Goal: Task Accomplishment & Management: Complete application form

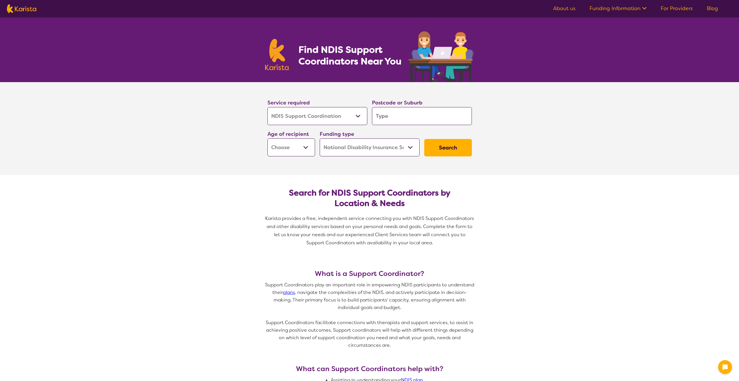
select select "NDIS Support Coordination"
select select "NDIS"
select select "NDIS Support Coordination"
select select "NDIS"
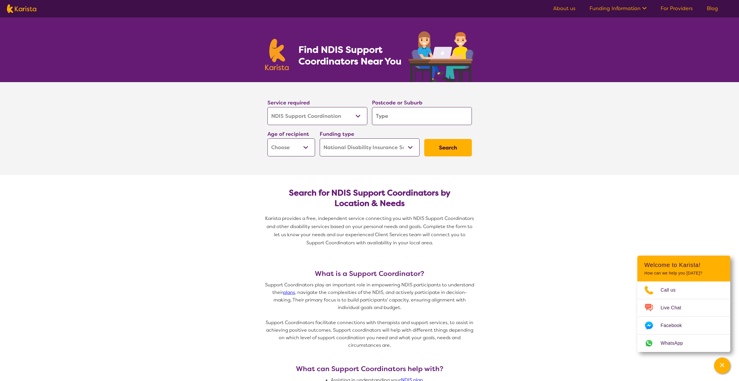
click at [392, 120] on input "search" at bounding box center [422, 116] width 100 height 18
type input "l"
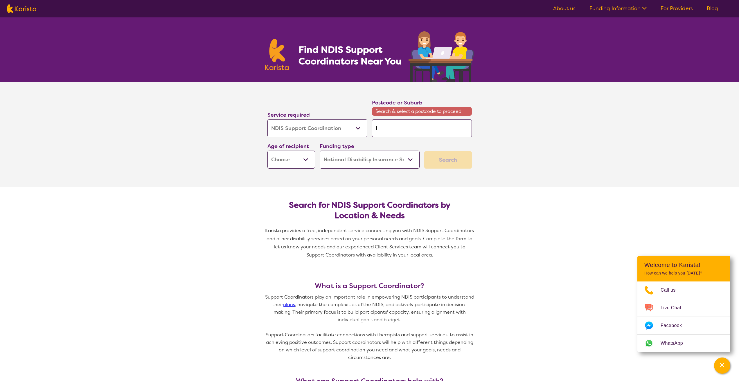
type input "li"
type input "liv"
type input "live"
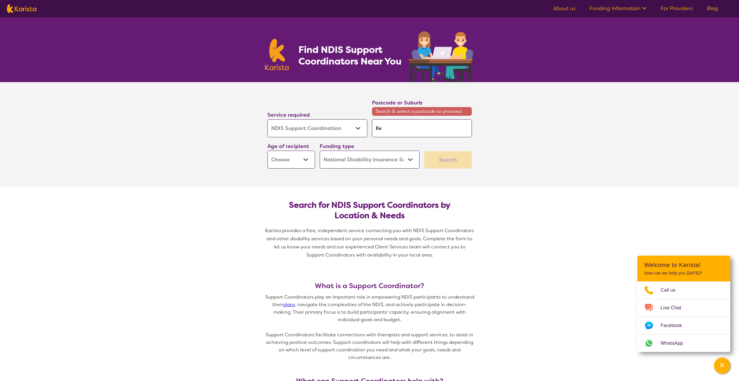
type input "live"
type input "liver"
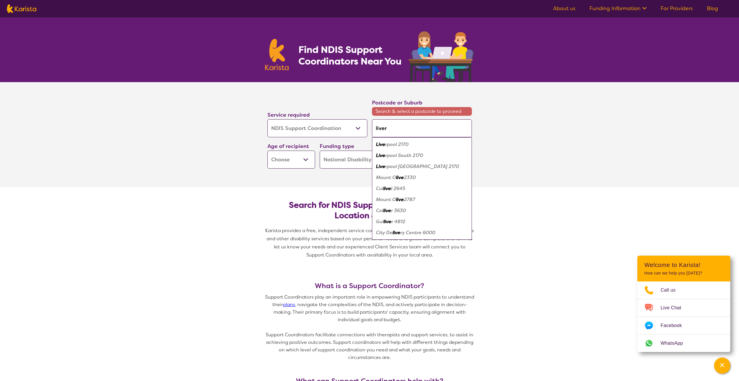
type input "liverp"
type input "liverpo"
type input "liverpoo"
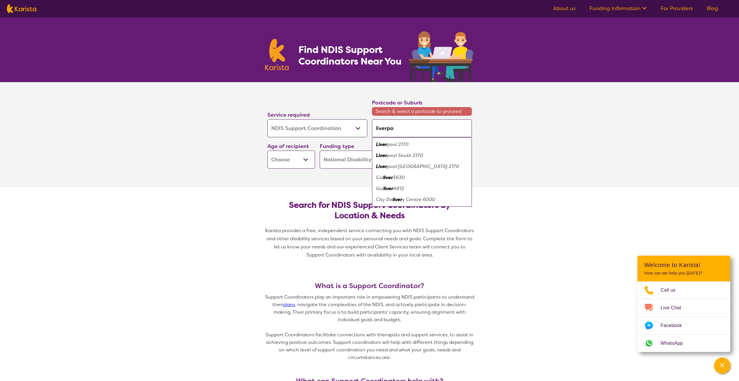
type input "liverpoo"
type input "[GEOGRAPHIC_DATA]"
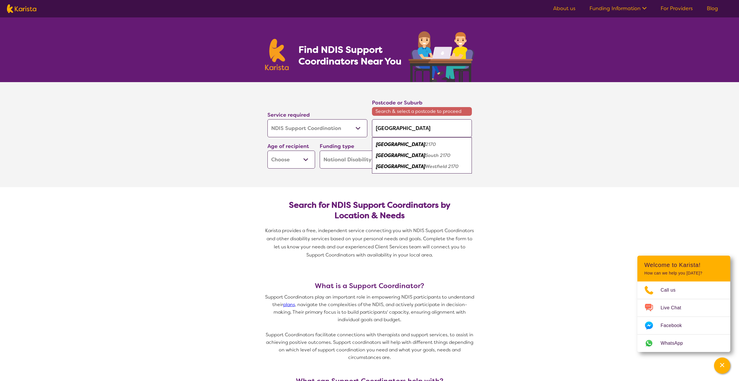
click at [425, 142] on em "2170" at bounding box center [430, 144] width 10 height 6
type input "2170"
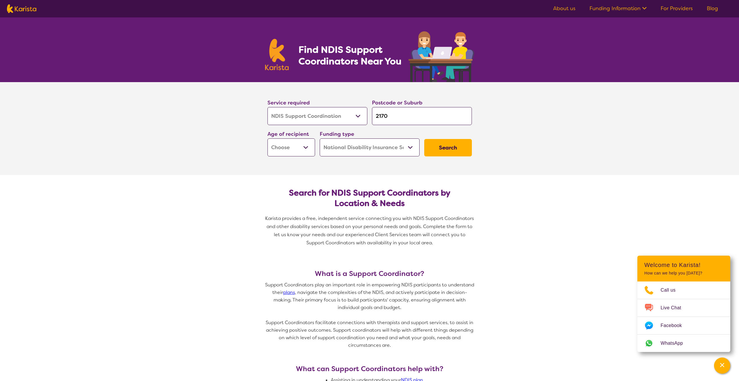
click at [419, 114] on input "2170" at bounding box center [422, 116] width 100 height 18
click at [441, 152] on button "Search" at bounding box center [448, 147] width 48 height 17
click at [300, 141] on select "Early Childhood - 0 to 9 Child - 10 to 11 Adolescent - 12 to 17 Adult - 18 to 6…" at bounding box center [291, 147] width 48 height 18
click at [225, 159] on section "Service required Allied Health Assistant Assessment ([MEDICAL_DATA] or [MEDICAL…" at bounding box center [369, 128] width 739 height 93
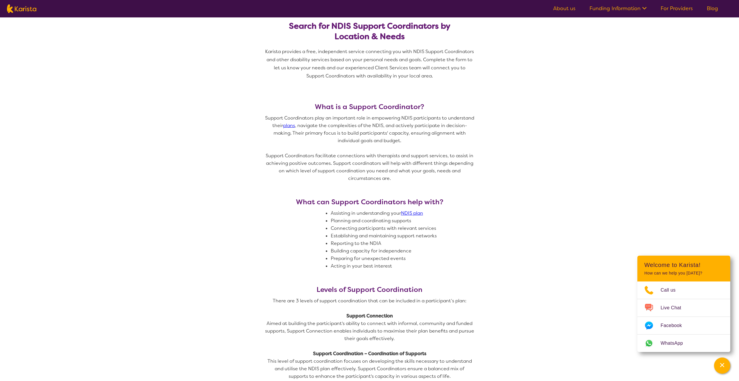
scroll to position [174, 0]
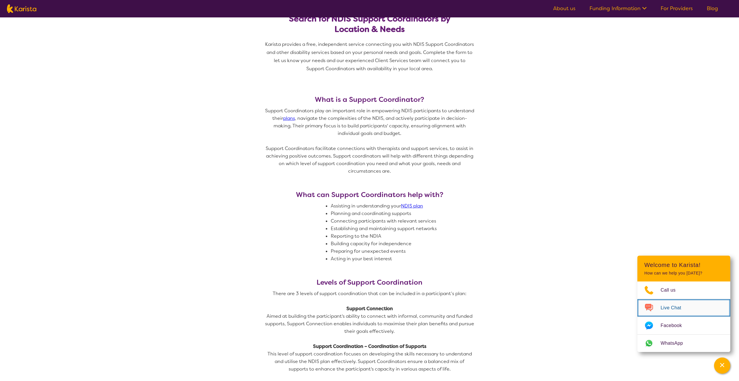
click at [645, 306] on img "Choose channel" at bounding box center [648, 307] width 23 height 9
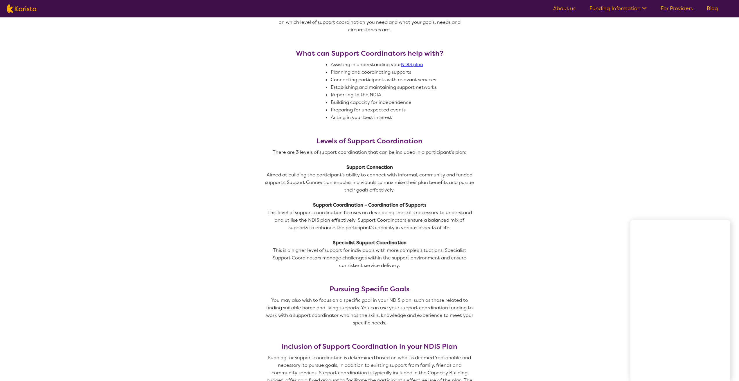
scroll to position [319, 0]
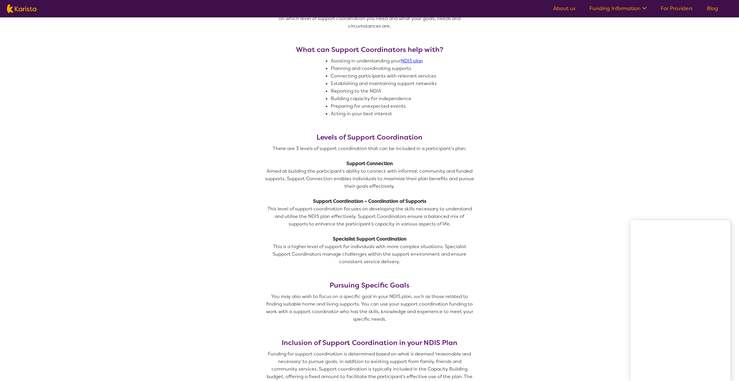
drag, startPoint x: 294, startPoint y: 42, endPoint x: 296, endPoint y: 45, distance: 3.3
drag, startPoint x: 119, startPoint y: 64, endPoint x: 159, endPoint y: 104, distance: 56.2
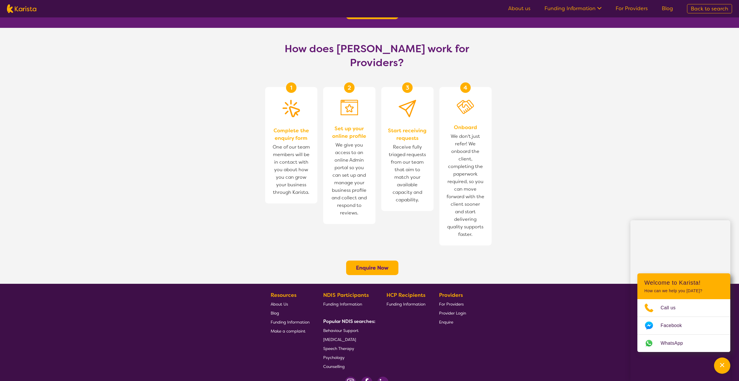
scroll to position [319, 0]
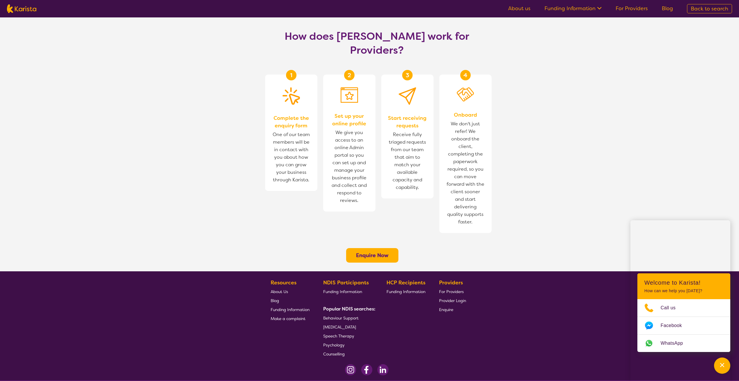
click at [388, 248] on button "Enquire Now" at bounding box center [372, 255] width 52 height 15
click at [376, 252] on b "Enquire Now" at bounding box center [372, 255] width 33 height 7
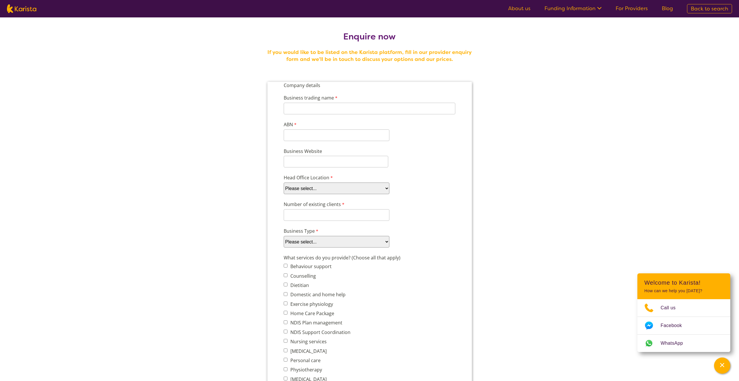
click at [330, 99] on label "Business trading name" at bounding box center [310, 98] width 55 height 8
click at [330, 103] on input "Business trading name" at bounding box center [369, 109] width 172 height 12
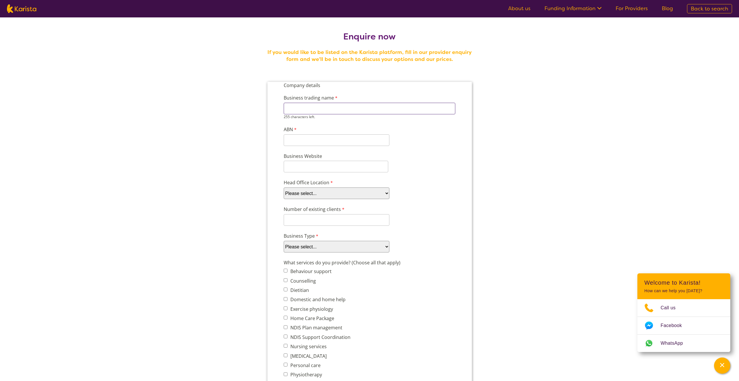
click at [327, 104] on input "Business trading name" at bounding box center [369, 109] width 172 height 12
type input "Light of eden"
click at [324, 134] on div "ABN 11 characters left." at bounding box center [336, 136] width 110 height 22
click at [324, 134] on input "ABN" at bounding box center [336, 135] width 106 height 12
type input "97648160150"
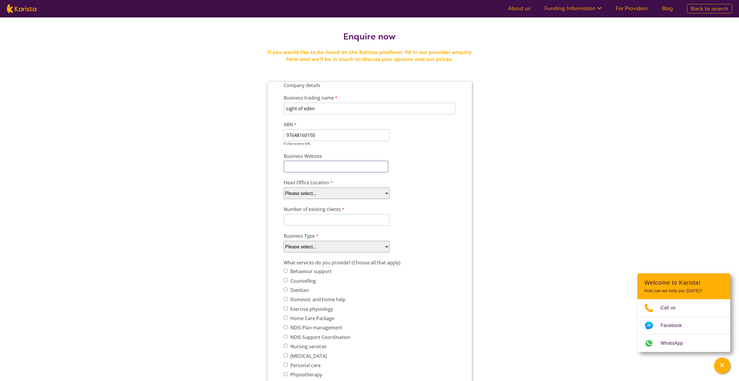
click at [318, 169] on div "Company details Business trading name Light of eden 242 characters left. ABN 97…" at bounding box center [369, 357] width 176 height 551
type input "[DOMAIN_NAME]"
click at [329, 189] on select "Please select... ACT [GEOGRAPHIC_DATA] NT QLD SA TAS [GEOGRAPHIC_DATA] [GEOGRAP…" at bounding box center [336, 189] width 106 height 12
select select "tfa_95"
click at [283, 183] on select "Please select... ACT NSW NT QLD SA TAS VIC WA" at bounding box center [336, 189] width 106 height 12
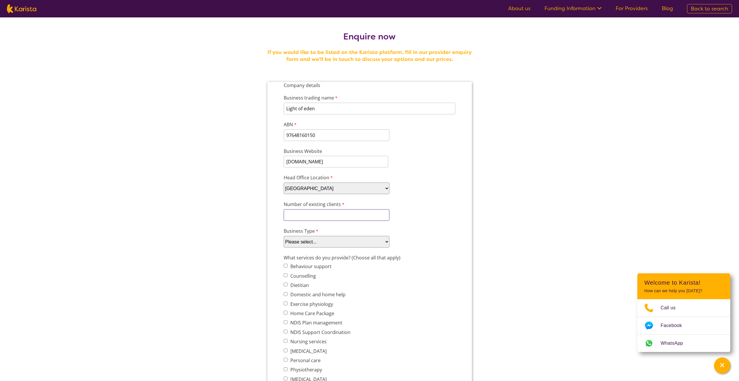
click at [313, 212] on input "Number of existing clients" at bounding box center [336, 215] width 106 height 12
click at [308, 248] on div "Business Type Please select... Company Individual/Sole Trader Other (please spe…" at bounding box center [369, 242] width 176 height 22
select select "tfa_87"
click at [283, 236] on select "Please select... Company Individual/Sole Trader Other (please specify)" at bounding box center [336, 242] width 106 height 12
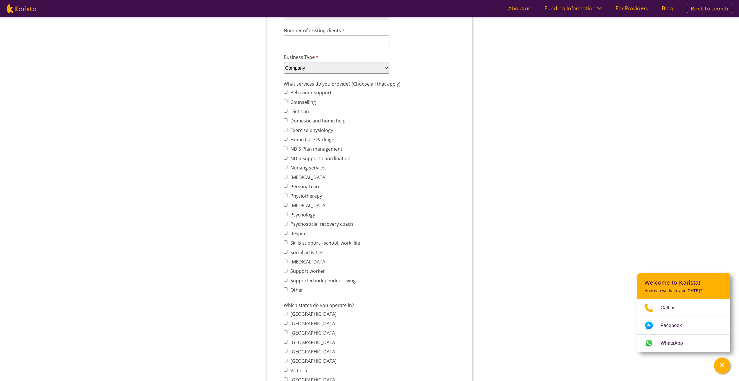
scroll to position [174, 0]
click at [291, 322] on label "New South Wales" at bounding box center [312, 323] width 48 height 6
click at [287, 322] on input "New South Wales" at bounding box center [285, 323] width 4 height 4
checkbox input "true"
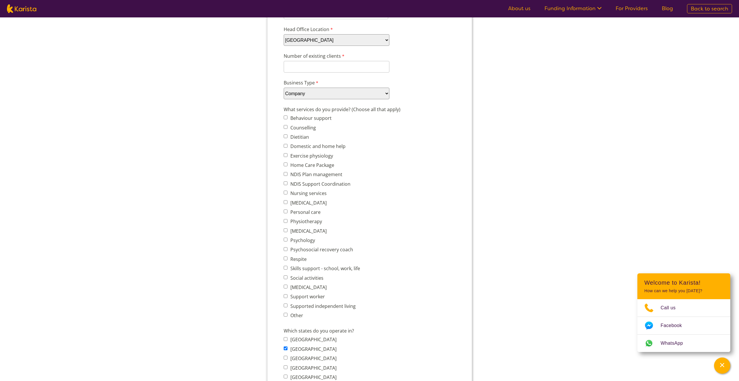
scroll to position [145, 0]
click at [301, 122] on label "Behaviour support" at bounding box center [309, 121] width 43 height 6
click at [287, 122] on input "Behaviour support" at bounding box center [285, 121] width 4 height 4
checkbox input "true"
click at [302, 169] on label "Home Care Package" at bounding box center [311, 168] width 46 height 6
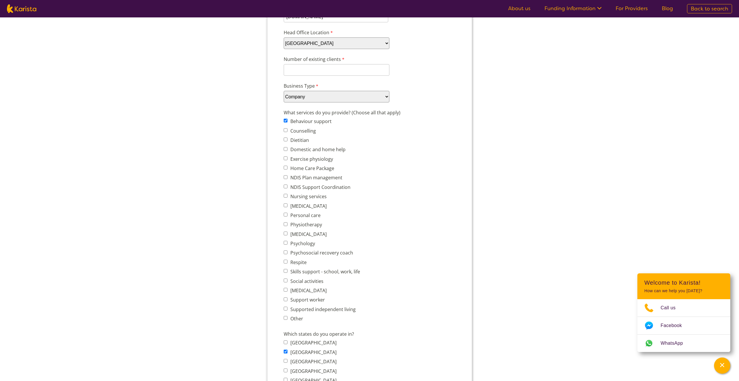
click at [287, 169] on input "Home Care Package" at bounding box center [285, 168] width 4 height 4
checkbox input "true"
click at [300, 174] on span "NDIS Plan management" at bounding box center [323, 178] width 80 height 8
click at [304, 213] on label "Personal care" at bounding box center [304, 215] width 32 height 6
click at [287, 213] on input "Personal care" at bounding box center [285, 215] width 4 height 4
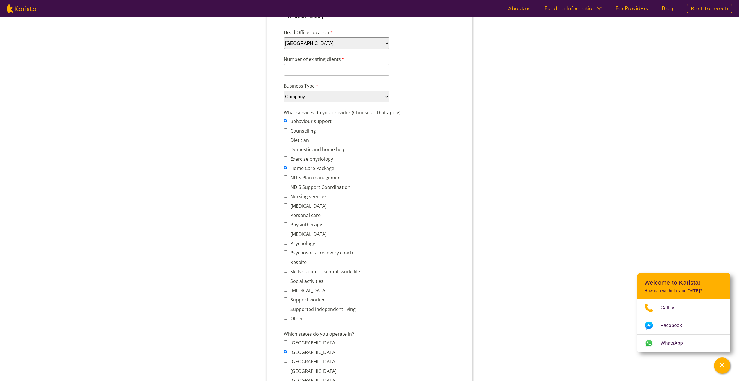
checkbox input "true"
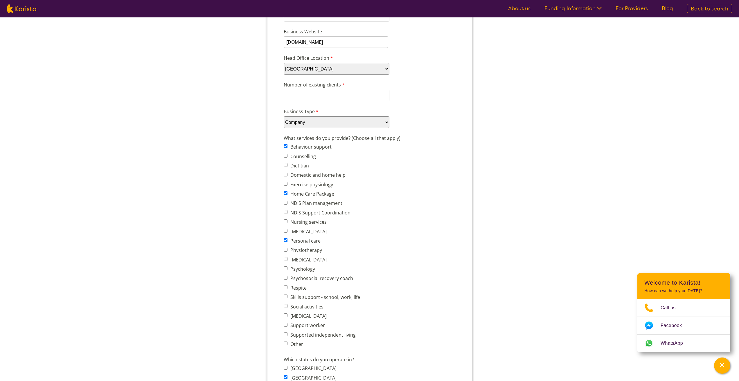
scroll to position [116, 0]
click at [311, 153] on label "Behaviour support" at bounding box center [309, 150] width 43 height 6
click at [287, 152] on input "Behaviour support" at bounding box center [285, 150] width 4 height 4
checkbox input "false"
click at [313, 217] on label "NDIS Support Coordination" at bounding box center [319, 216] width 62 height 6
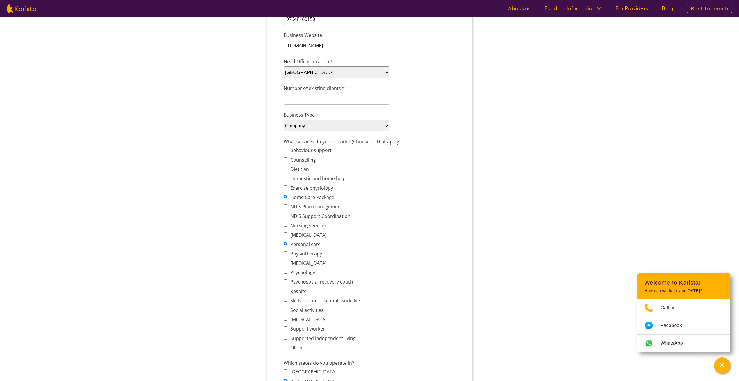
click at [287, 217] on input "NDIS Support Coordination" at bounding box center [285, 216] width 4 height 4
checkbox input "true"
click at [298, 348] on label "Other" at bounding box center [295, 348] width 15 height 6
click at [287, 348] on input "Other" at bounding box center [285, 347] width 4 height 4
checkbox input "true"
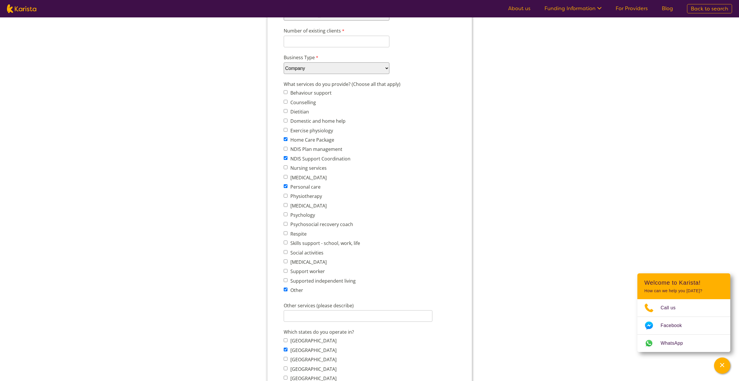
scroll to position [174, 0]
click at [313, 318] on input "Other services (please describe)" at bounding box center [357, 316] width 149 height 12
click at [320, 166] on label "Nursing services" at bounding box center [307, 167] width 38 height 6
click at [287, 166] on input "Nursing services" at bounding box center [285, 167] width 4 height 4
checkbox input "true"
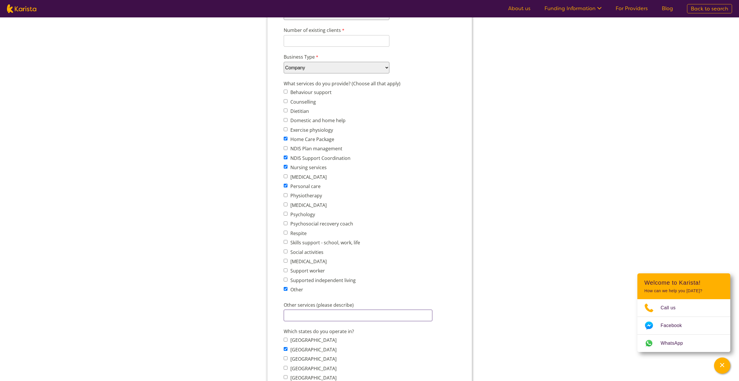
click at [329, 320] on input "Other services (please describe)" at bounding box center [357, 316] width 149 height 12
type input "assistance with daily care. transportation. supported independant living"
drag, startPoint x: 413, startPoint y: 318, endPoint x: 428, endPoint y: 205, distance: 113.8
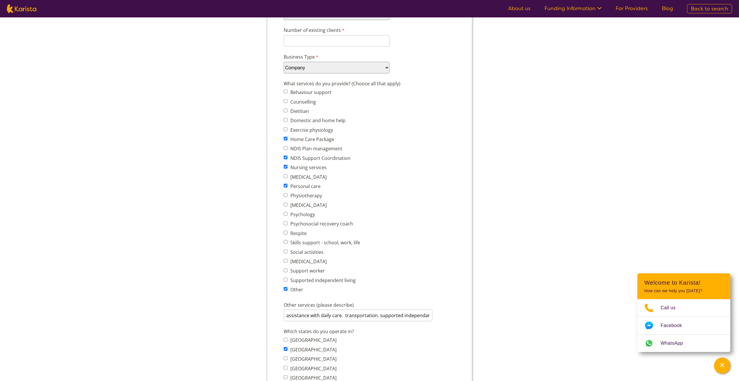
click at [428, 205] on div "What services do you provide? (Choose all that apply) Behaviour support Counsel…" at bounding box center [369, 187] width 176 height 217
click at [425, 314] on input "assistance with daily care. transportation. supported independant living" at bounding box center [357, 316] width 149 height 12
click at [428, 313] on input "assistance with daily care. transportation. supported independant living" at bounding box center [357, 316] width 149 height 12
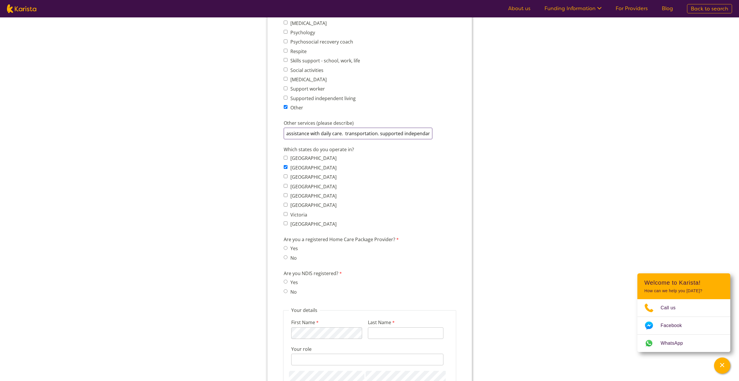
scroll to position [377, 0]
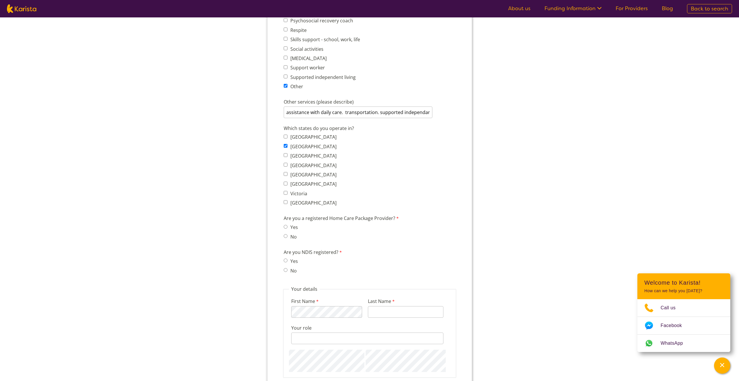
click at [296, 263] on label "Yes" at bounding box center [292, 261] width 9 height 6
click at [287, 262] on input "Yes" at bounding box center [285, 261] width 4 height 4
radio input "true"
click at [290, 229] on label "Yes" at bounding box center [292, 227] width 9 height 6
click at [287, 229] on input "Yes" at bounding box center [285, 227] width 4 height 4
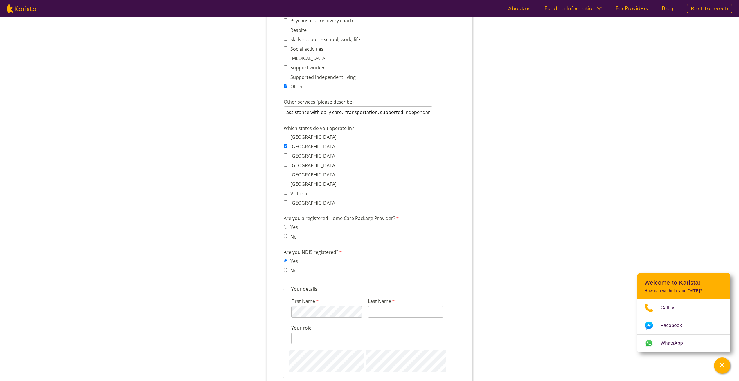
radio input "true"
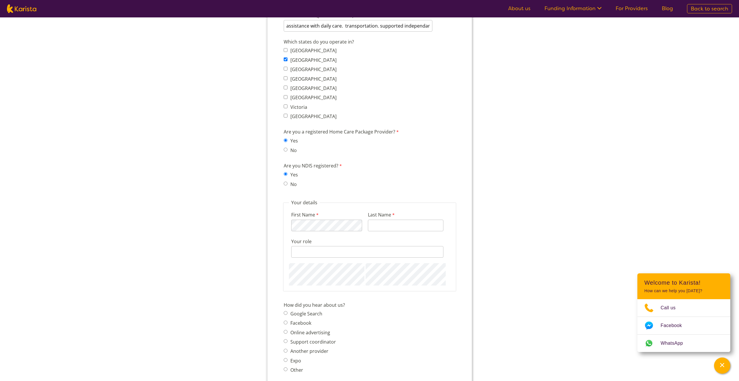
scroll to position [464, 0]
click at [372, 219] on input "Last Name" at bounding box center [404, 225] width 75 height 12
type input "Zreika"
click at [313, 253] on input "Your role" at bounding box center [367, 252] width 152 height 12
type input "operations manager"
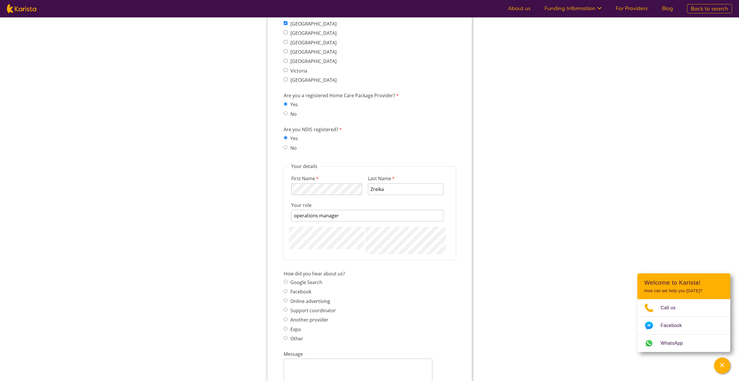
scroll to position [522, 0]
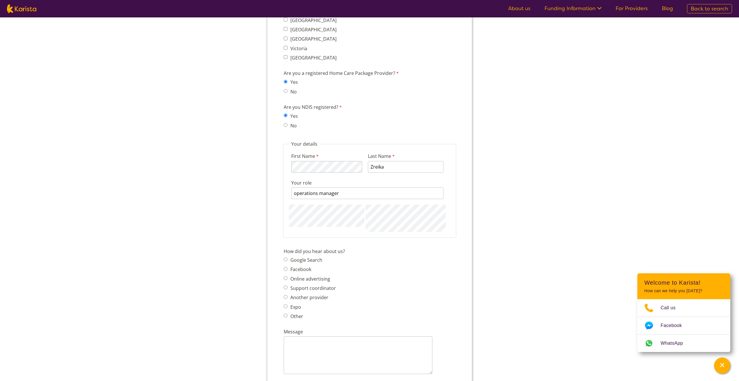
click at [307, 260] on span "Google Search Facebook Online advertising Support coordinator Another provider …" at bounding box center [311, 288] width 56 height 65
click at [311, 256] on label "Google Search" at bounding box center [305, 255] width 34 height 6
click at [287, 256] on input "Google Search" at bounding box center [285, 255] width 4 height 4
radio input "true"
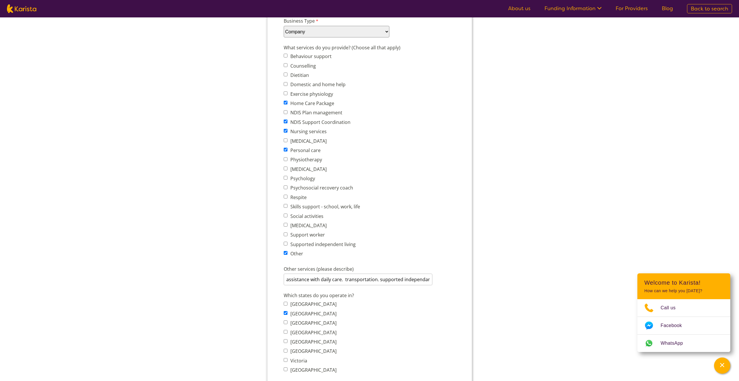
scroll to position [232, 0]
